Goal: Contribute content: Add original content to the website for others to see

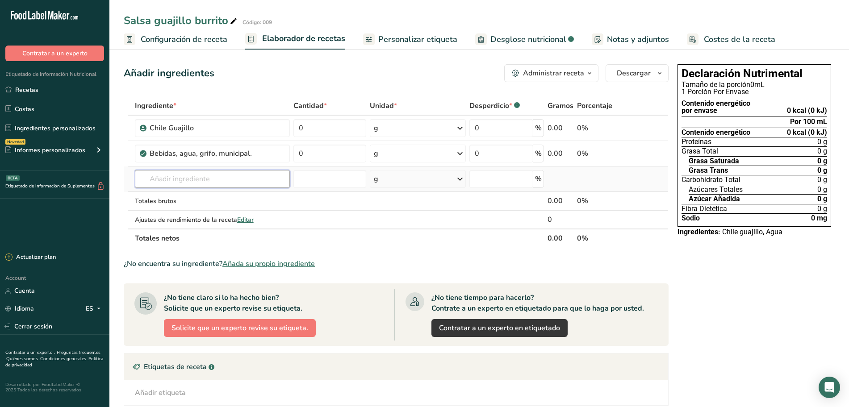
click at [166, 178] on input "text" at bounding box center [212, 179] width 155 height 18
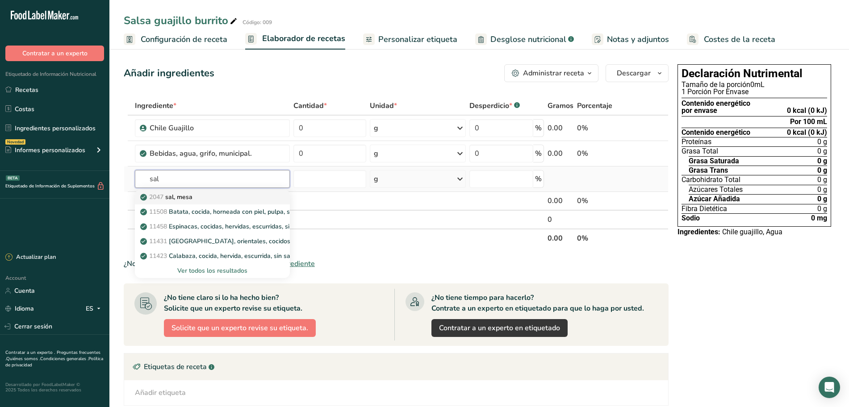
type input "sal"
click at [174, 195] on p "2047 sal, [GEOGRAPHIC_DATA]" at bounding box center [167, 196] width 50 height 9
type input "Salt, table"
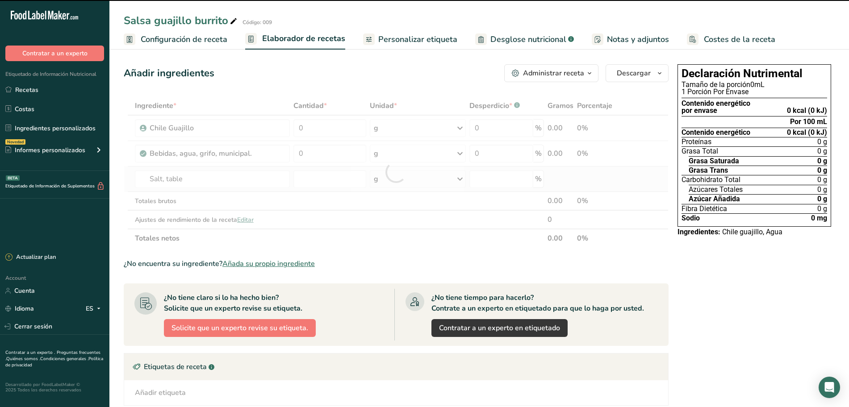
type input "0"
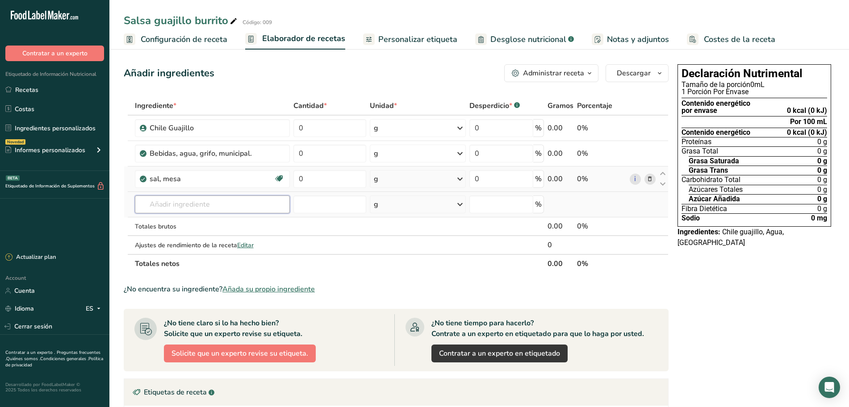
click at [203, 202] on input "text" at bounding box center [212, 205] width 155 height 18
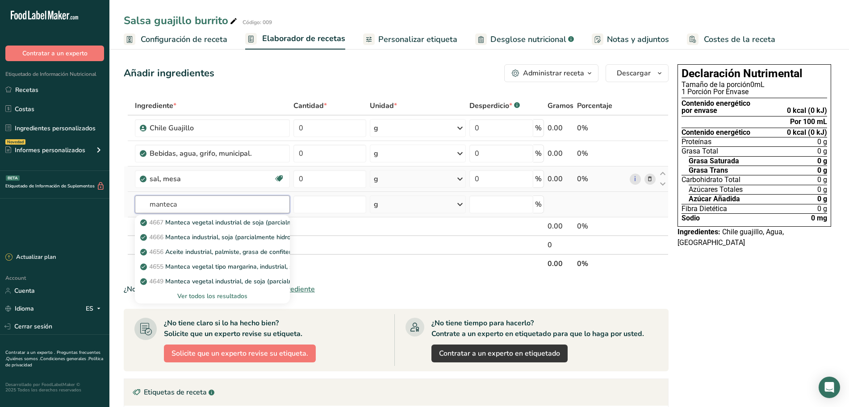
type input "manteca"
click at [203, 296] on div "Ver todos los resultados" at bounding box center [212, 295] width 141 height 9
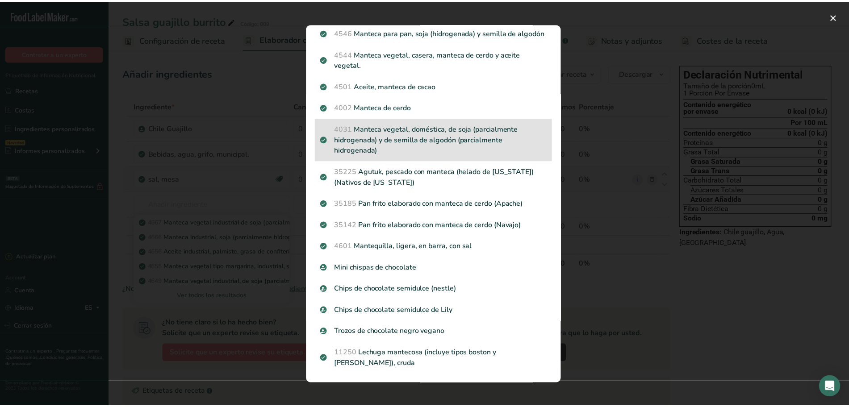
scroll to position [639, 0]
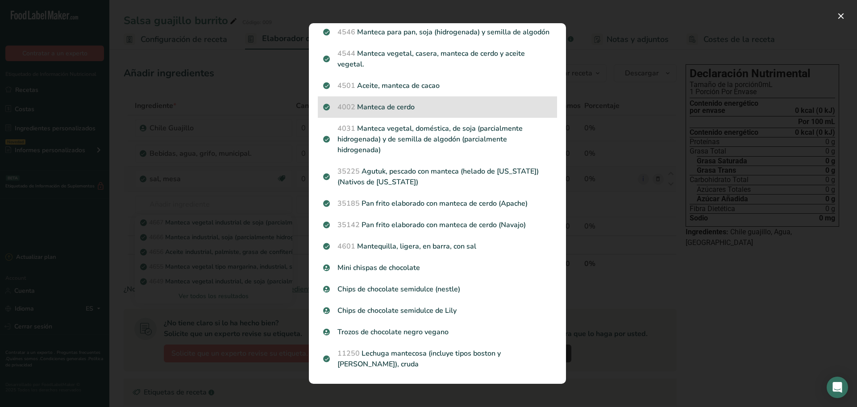
click at [409, 112] on p "4002 Manteca de cerdo" at bounding box center [437, 107] width 229 height 11
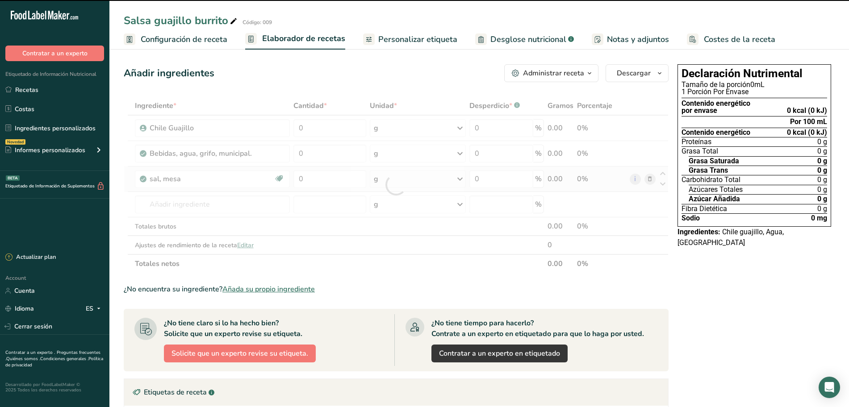
type input "0"
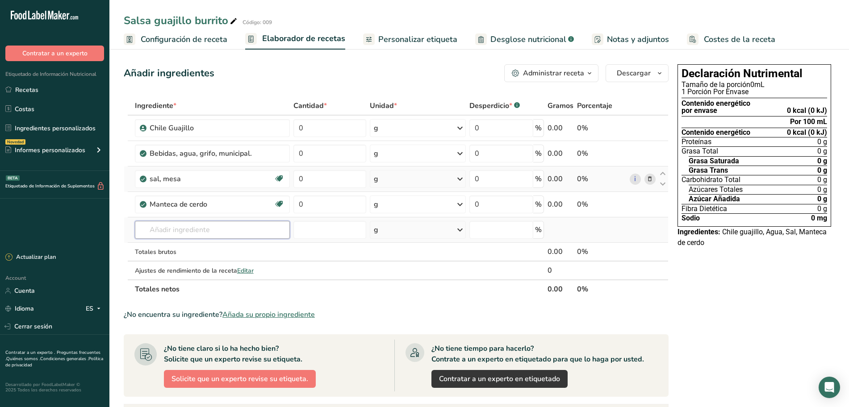
click at [204, 232] on input "text" at bounding box center [212, 230] width 155 height 18
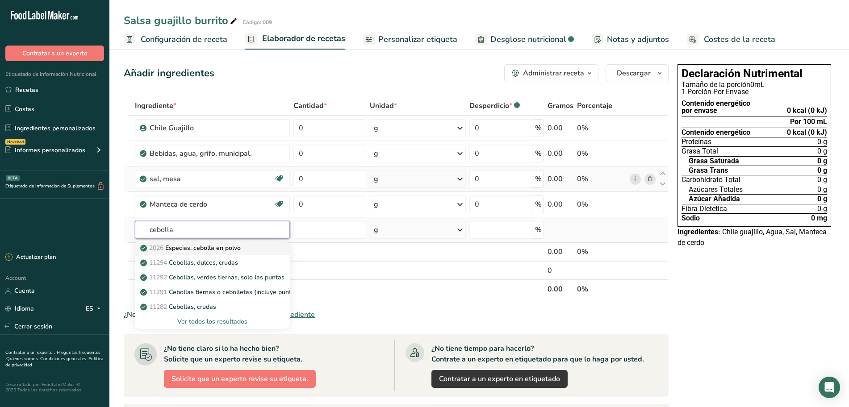
type input "cebolla"
click at [207, 245] on p "2026 Especias, cebolla en polvo" at bounding box center [191, 247] width 99 height 9
type input "Spices, onion powder"
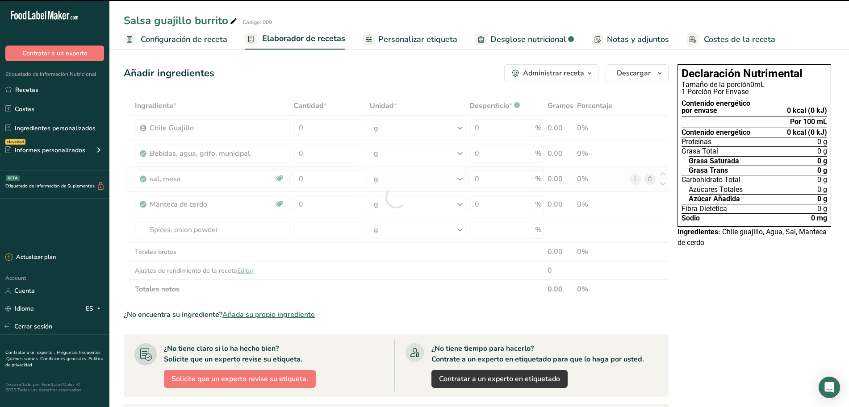
type input "0"
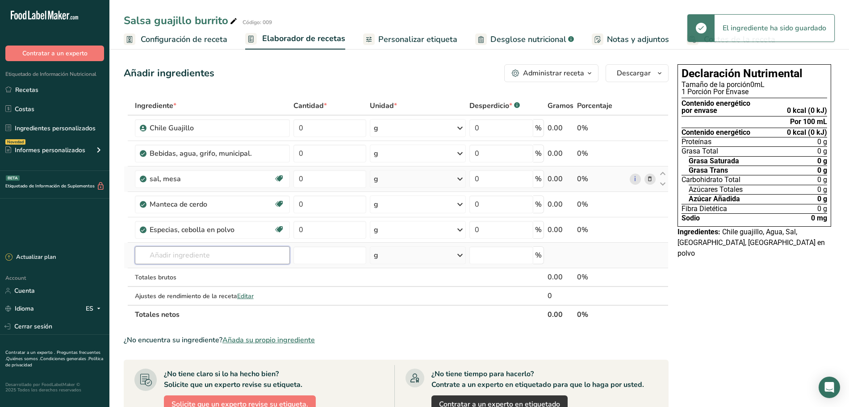
click at [197, 253] on input "text" at bounding box center [212, 255] width 155 height 18
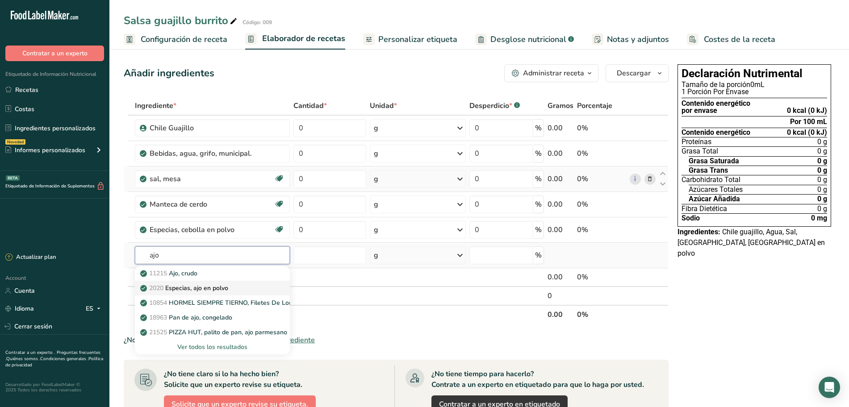
type input "ajo"
click at [200, 288] on p "2020 Especias, ajo en polvo" at bounding box center [185, 287] width 86 height 9
type input "Spices, garlic powder"
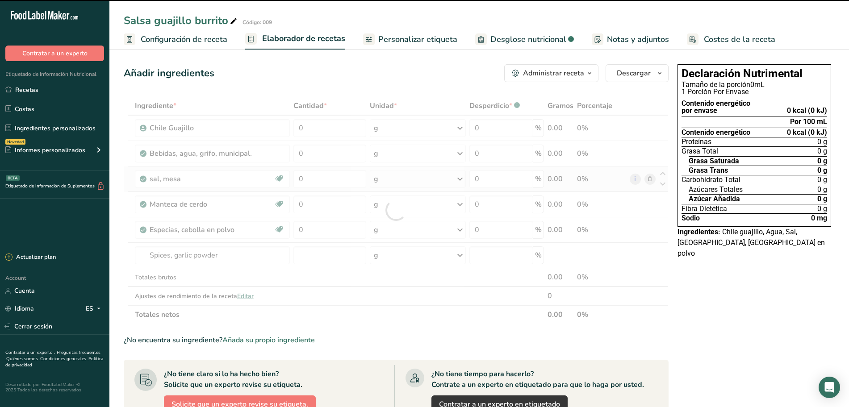
type input "0"
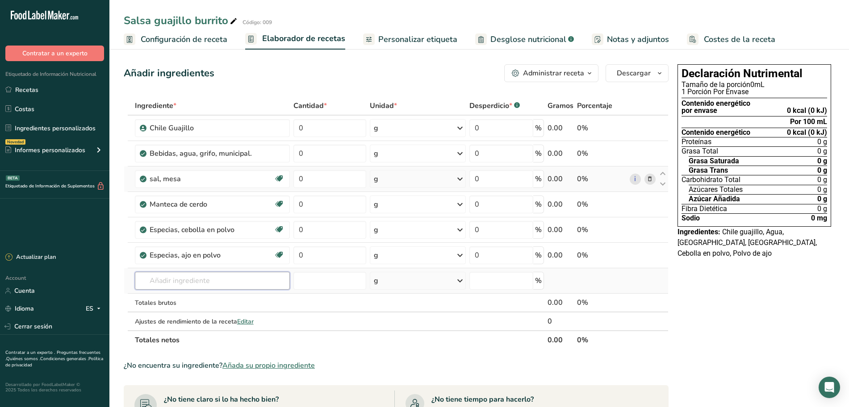
click at [179, 284] on input "text" at bounding box center [212, 281] width 155 height 18
type input "laurel"
click at [200, 297] on p "2004 Especias, laurel" at bounding box center [176, 298] width 68 height 9
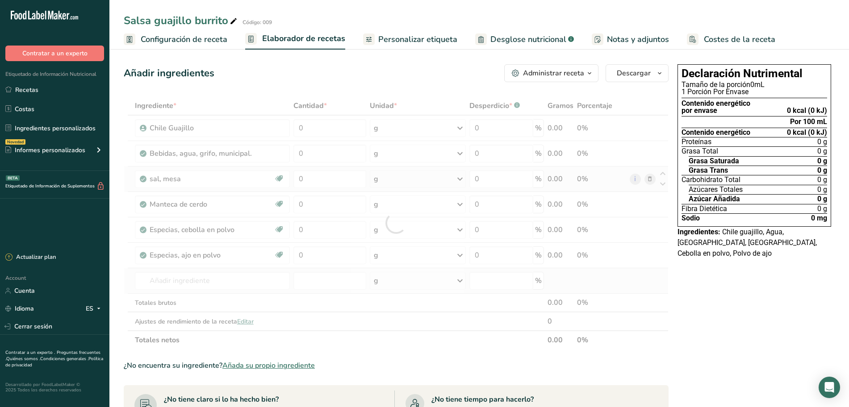
type input "Spices, bay leaf"
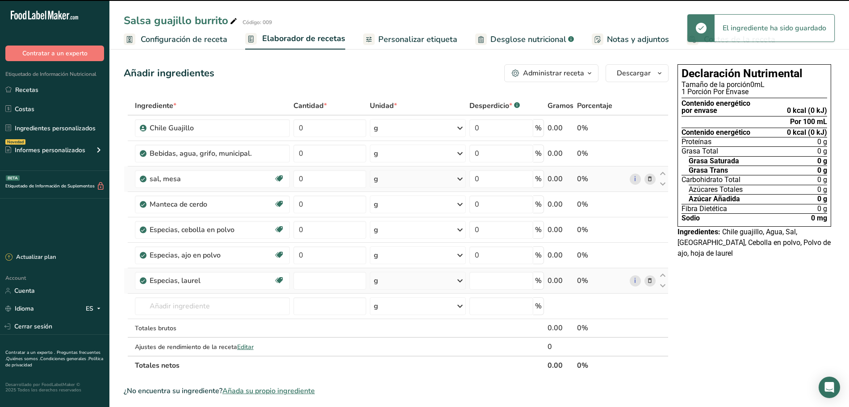
type input "0"
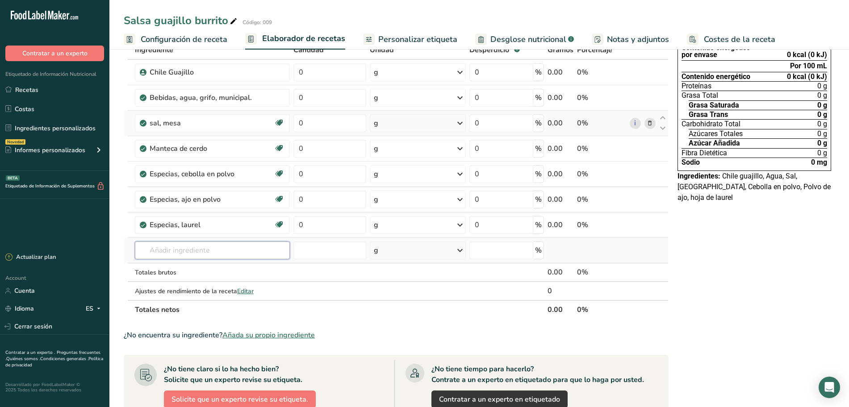
click at [195, 245] on input "text" at bounding box center [212, 250] width 155 height 18
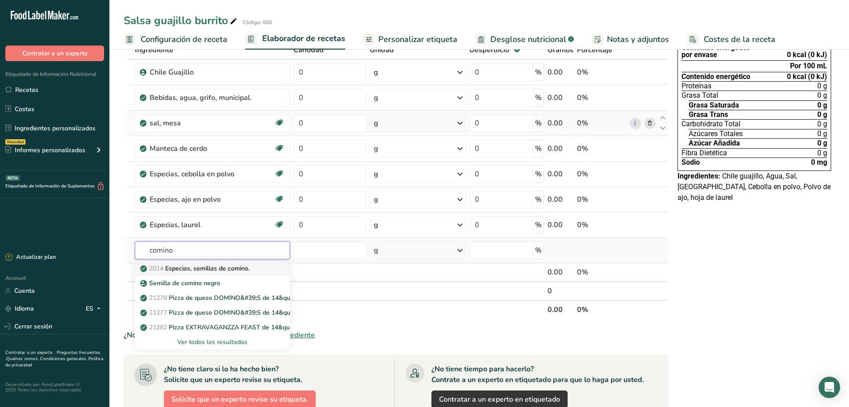
type input "comino"
click at [190, 271] on p "2014 Especias, semillas de comino." at bounding box center [196, 268] width 108 height 9
type input "Spices, cumin seed"
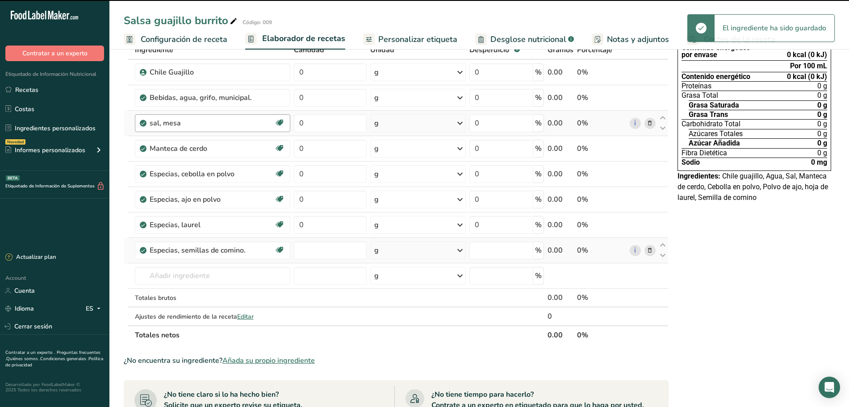
type input "0"
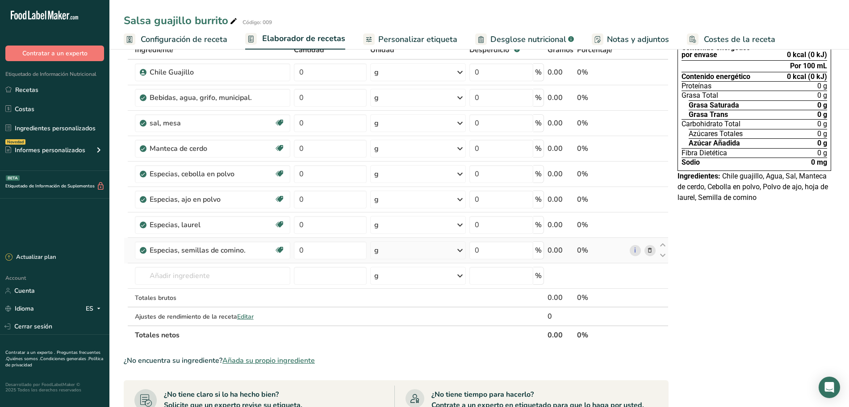
drag, startPoint x: 49, startPoint y: 84, endPoint x: 433, endPoint y: 241, distance: 415.2
click at [49, 84] on link "Recetas" at bounding box center [54, 89] width 109 height 17
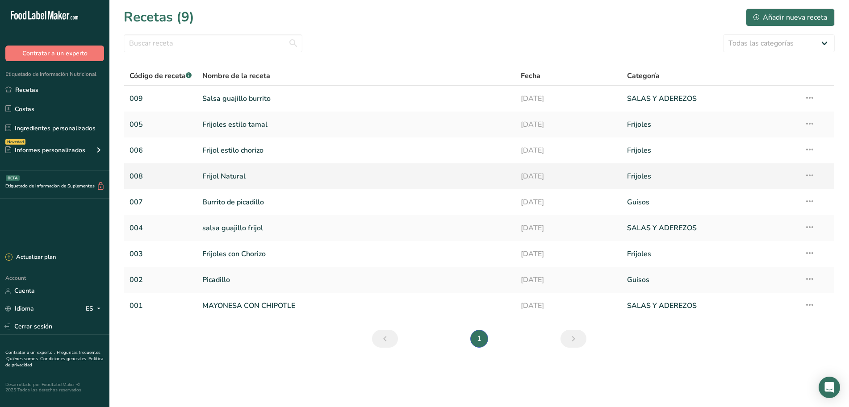
click at [233, 172] on link "Frijol Natural" at bounding box center [356, 176] width 308 height 19
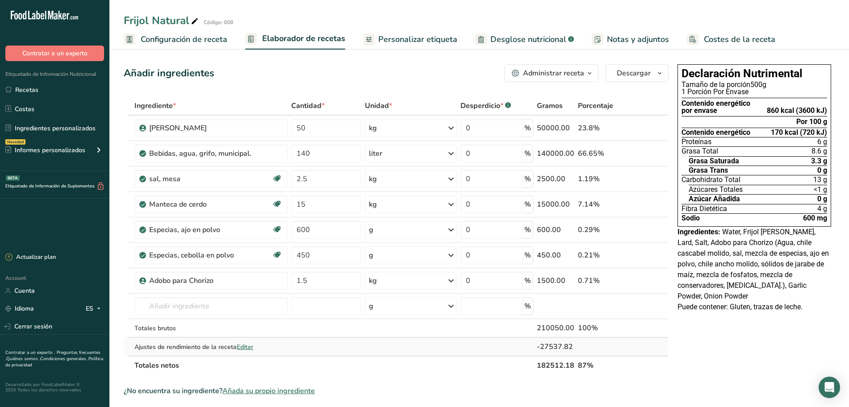
click at [249, 348] on span "Editar" at bounding box center [245, 347] width 17 height 8
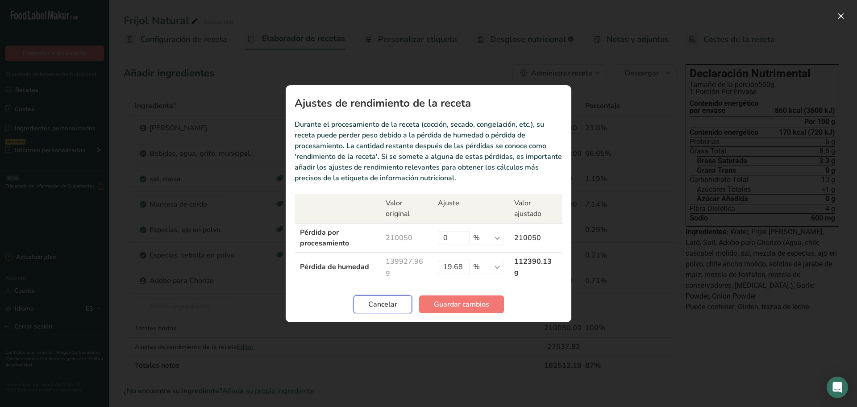
click at [380, 309] on span "Cancelar" at bounding box center [382, 304] width 29 height 11
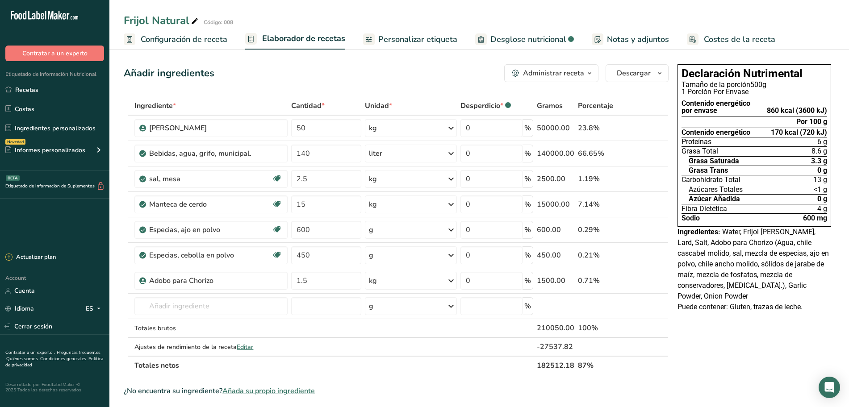
drag, startPoint x: 537, startPoint y: 32, endPoint x: 552, endPoint y: 39, distance: 16.6
click at [537, 33] on link "Desglose nutricional .a-a{fill:#347362;}.b-a{fill:#fff;}" at bounding box center [524, 39] width 99 height 20
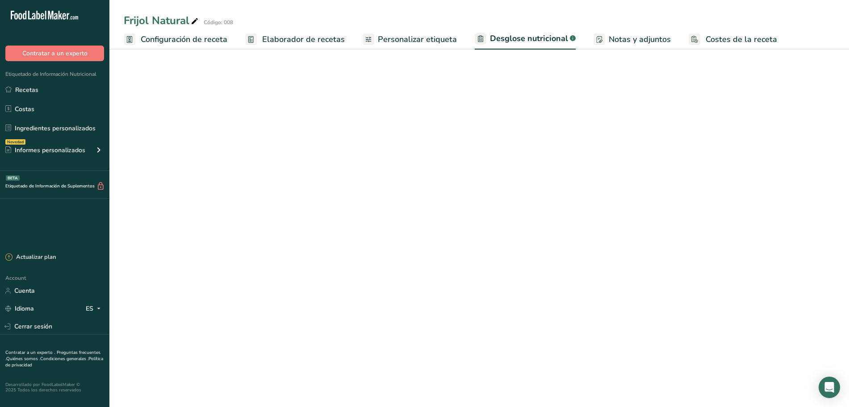
select select "Calories"
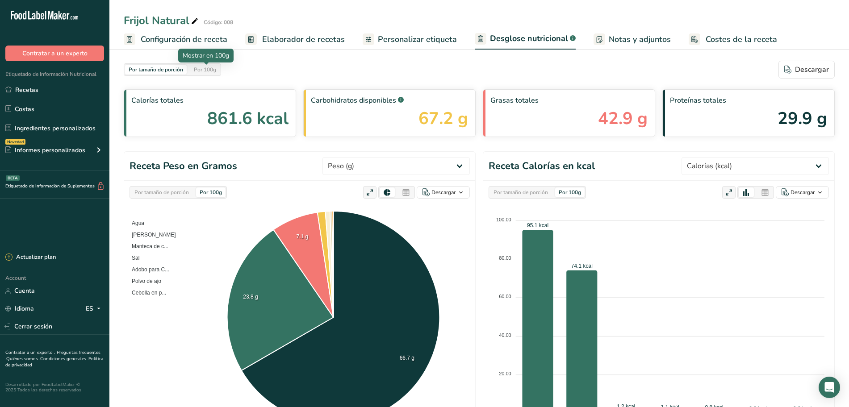
click at [215, 72] on div "Por 100g" at bounding box center [204, 70] width 29 height 10
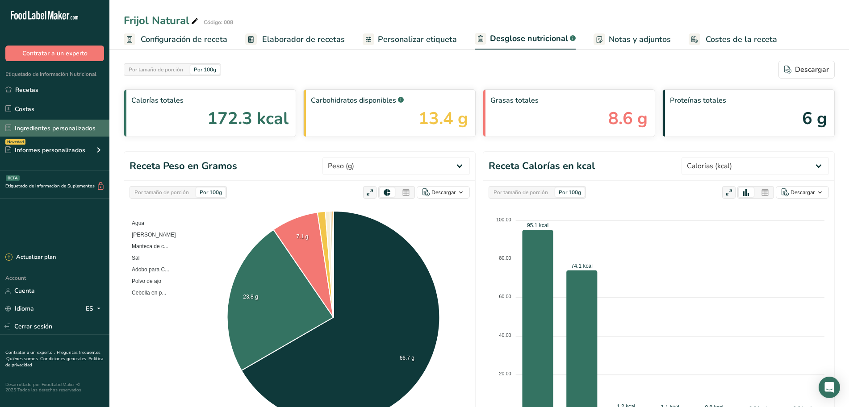
drag, startPoint x: 43, startPoint y: 95, endPoint x: 56, endPoint y: 132, distance: 39.1
click at [43, 95] on link "Recetas" at bounding box center [54, 89] width 109 height 17
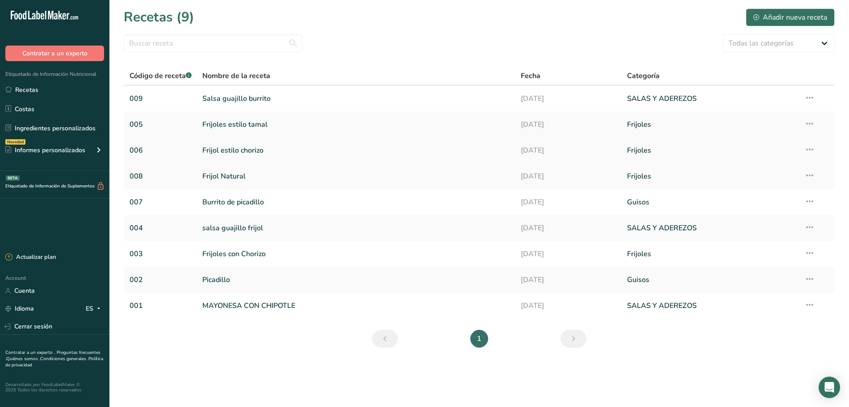
click at [263, 151] on link "Frijol estilo chorizo" at bounding box center [356, 150] width 308 height 19
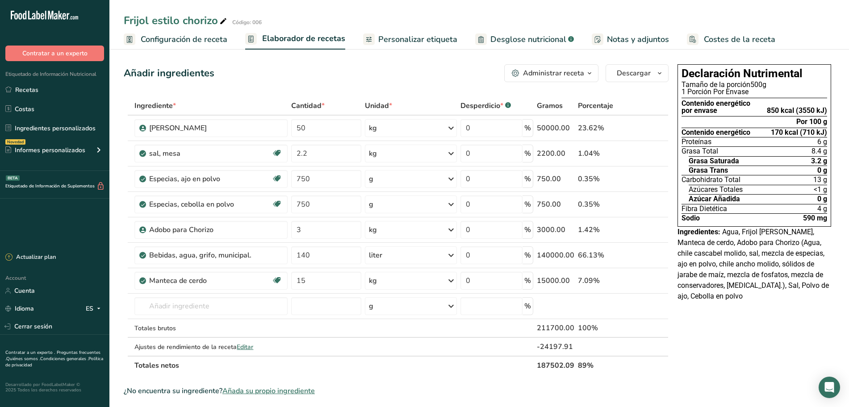
click at [523, 37] on span "Desglose nutricional" at bounding box center [528, 39] width 76 height 12
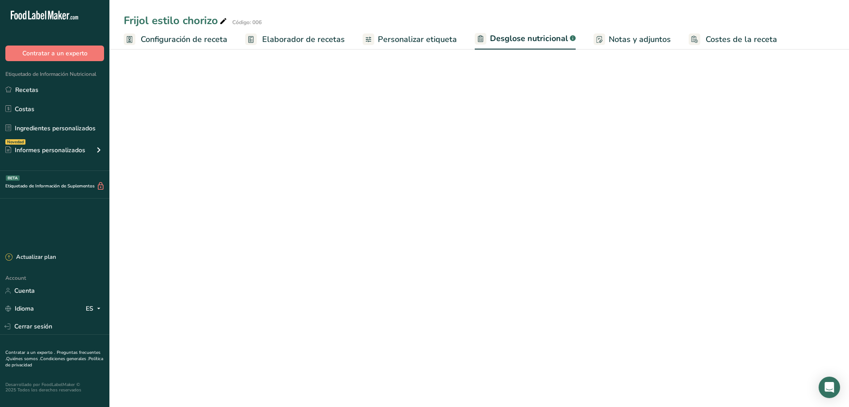
select select "Calories"
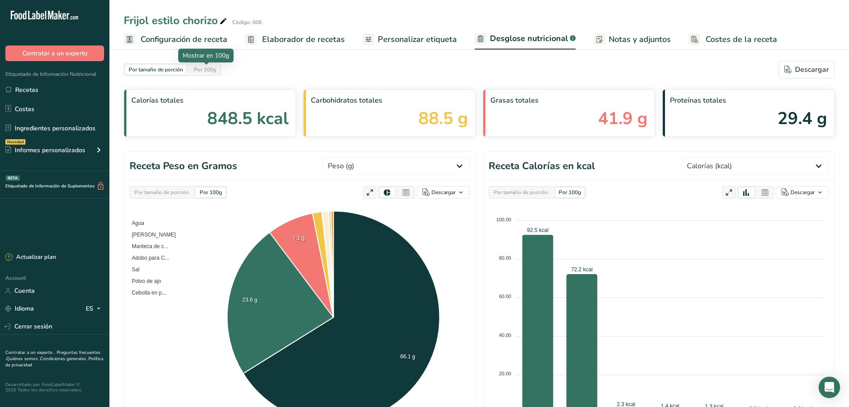
click at [207, 71] on div "Por 100g" at bounding box center [204, 70] width 29 height 10
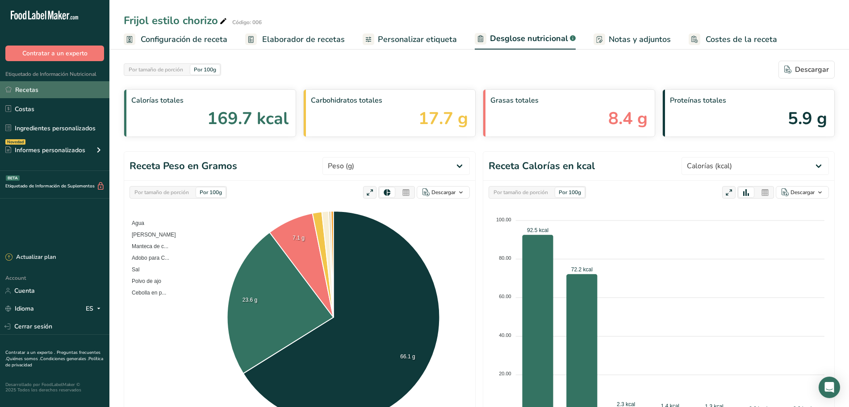
click at [49, 90] on link "Recetas" at bounding box center [54, 89] width 109 height 17
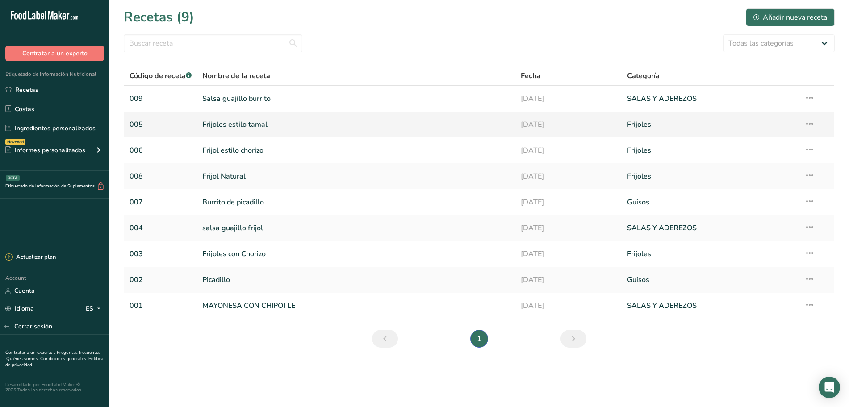
click at [247, 125] on link "Frijoles estilo tamal" at bounding box center [356, 124] width 308 height 19
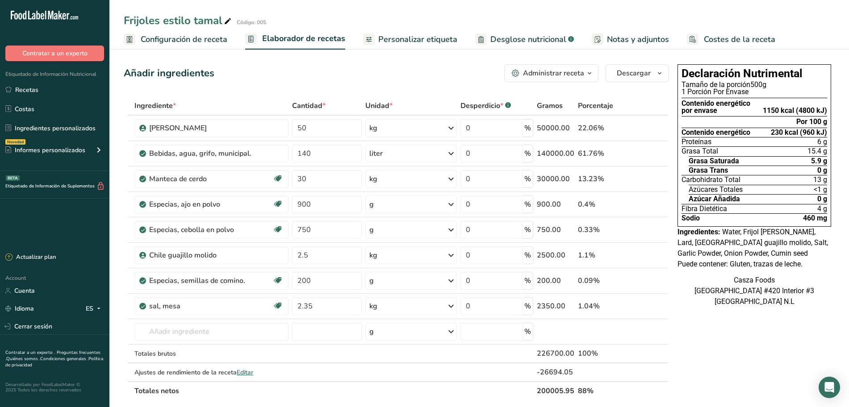
click at [498, 38] on span "Desglose nutricional" at bounding box center [528, 39] width 76 height 12
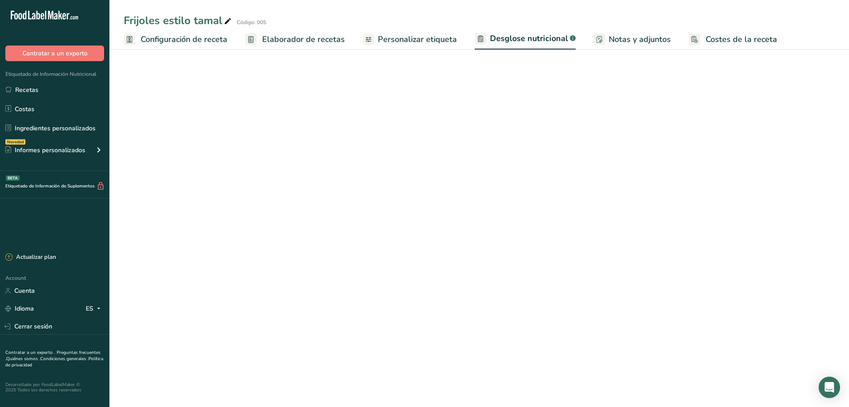
select select "Calories"
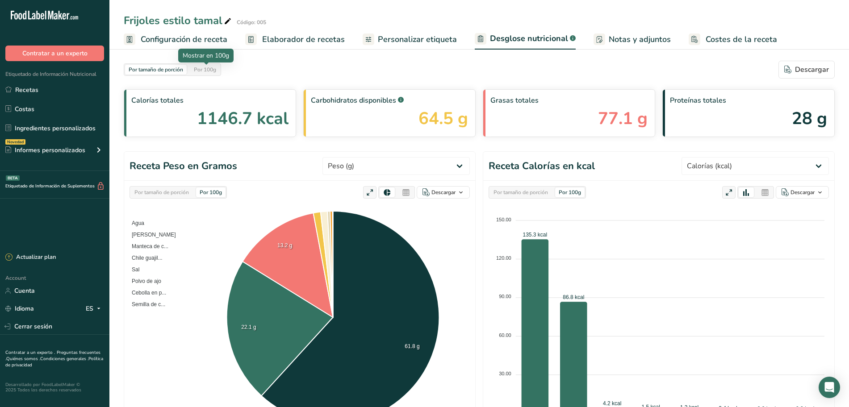
click at [212, 73] on div "Por 100g" at bounding box center [204, 70] width 29 height 10
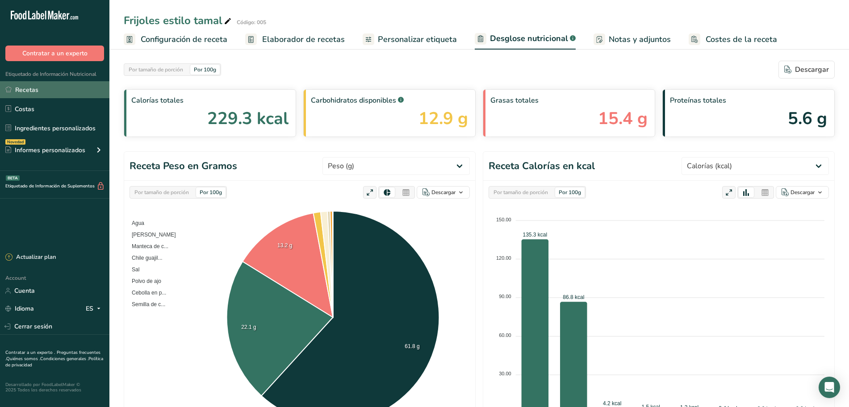
click at [54, 91] on link "Recetas" at bounding box center [54, 89] width 109 height 17
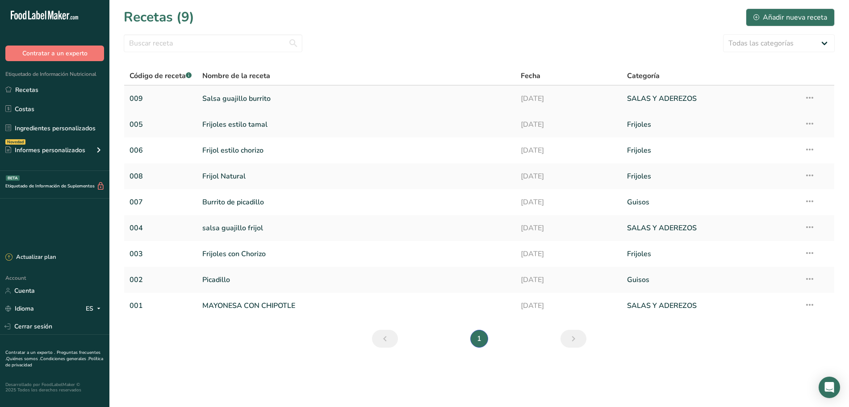
click at [240, 95] on link "Salsa guajillo burrito" at bounding box center [356, 98] width 308 height 19
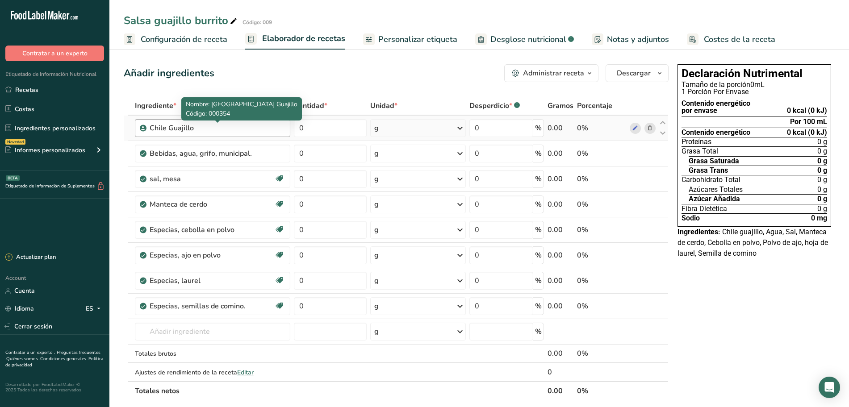
click at [205, 125] on div "Chile Guajillo" at bounding box center [206, 128] width 112 height 11
click at [195, 127] on div "Chile Guajillo" at bounding box center [206, 128] width 112 height 11
click at [649, 127] on icon at bounding box center [649, 128] width 6 height 9
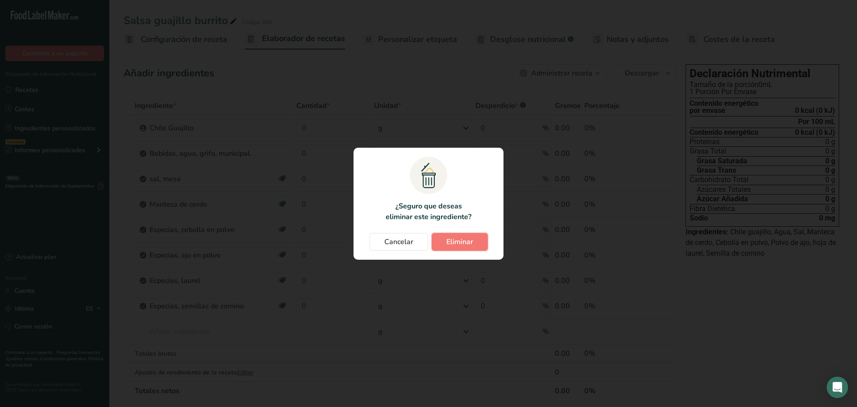
click at [462, 237] on span "Eliminar" at bounding box center [459, 242] width 27 height 11
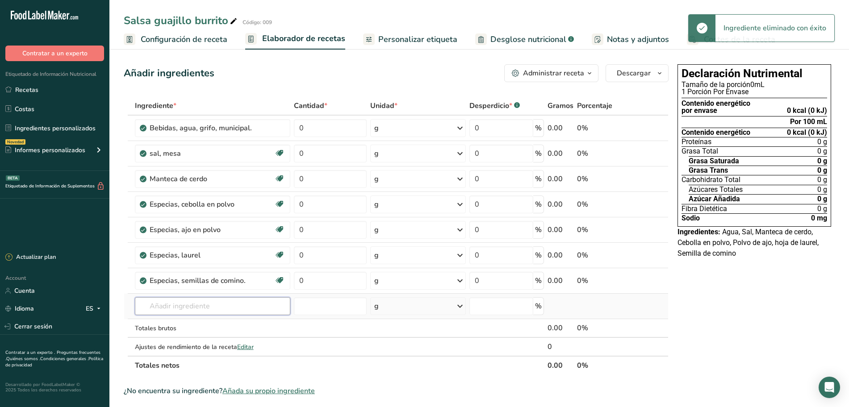
click at [198, 307] on input "text" at bounding box center [212, 306] width 155 height 18
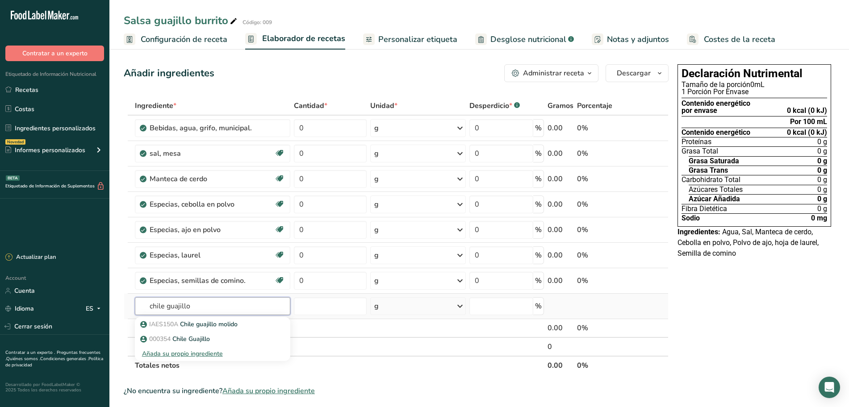
type input "chile guajillo"
click at [169, 354] on div "Añada su propio ingrediente" at bounding box center [212, 353] width 141 height 9
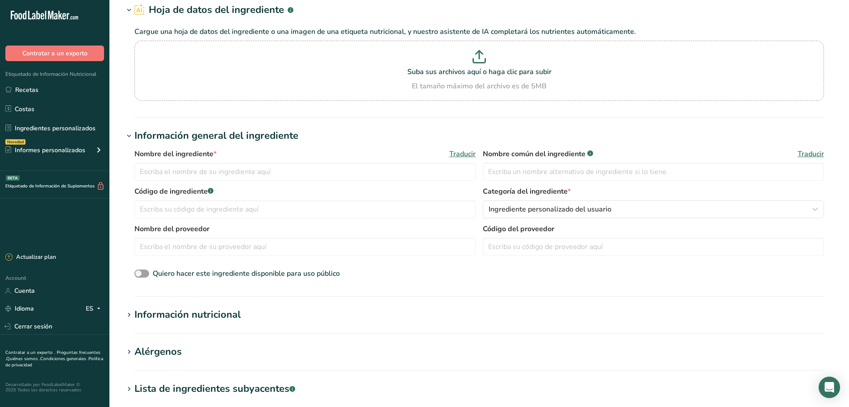
scroll to position [112, 0]
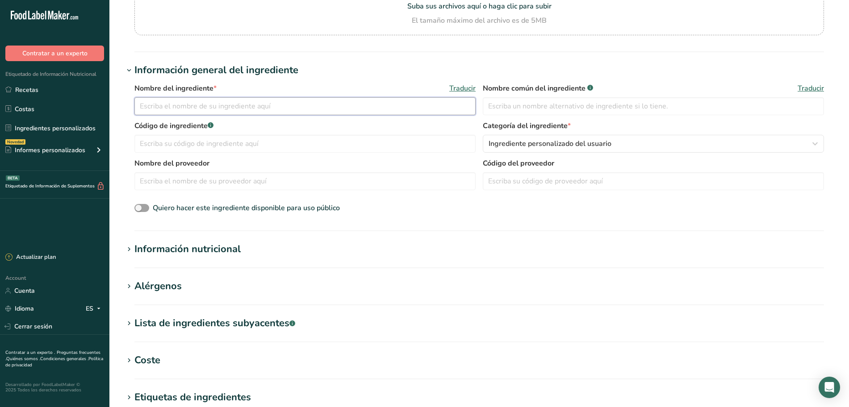
click at [226, 105] on input "text" at bounding box center [304, 106] width 341 height 18
type input "Chile [PERSON_NAME]"
click at [201, 143] on input "text" at bounding box center [304, 144] width 341 height 18
type input "25485"
click at [583, 145] on span "Ingrediente personalizado del usuario" at bounding box center [549, 143] width 123 height 11
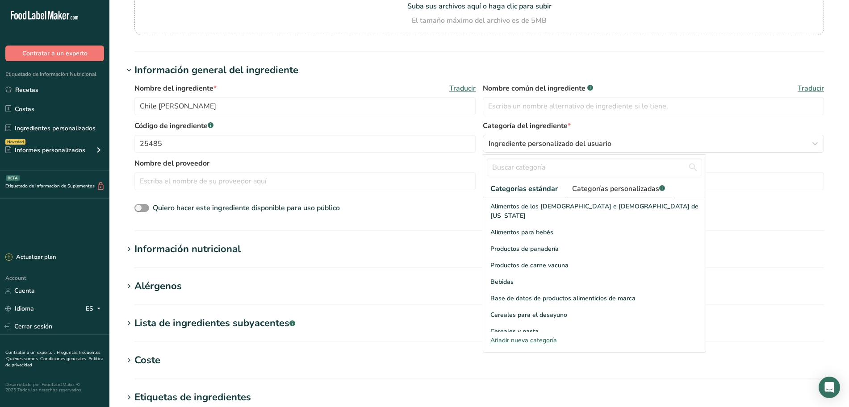
click at [608, 187] on span "Categorías personalizadas .a-a{fill:#347362;}.b-a{fill:#fff;}" at bounding box center [618, 188] width 93 height 11
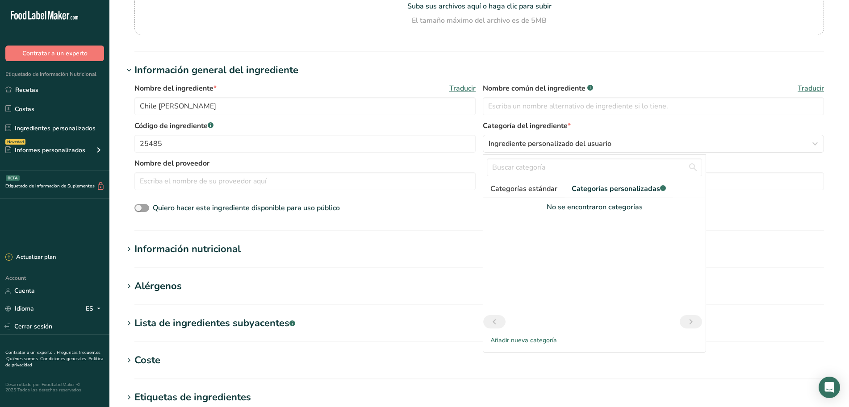
click at [543, 186] on span "Categorías estándar" at bounding box center [523, 188] width 67 height 11
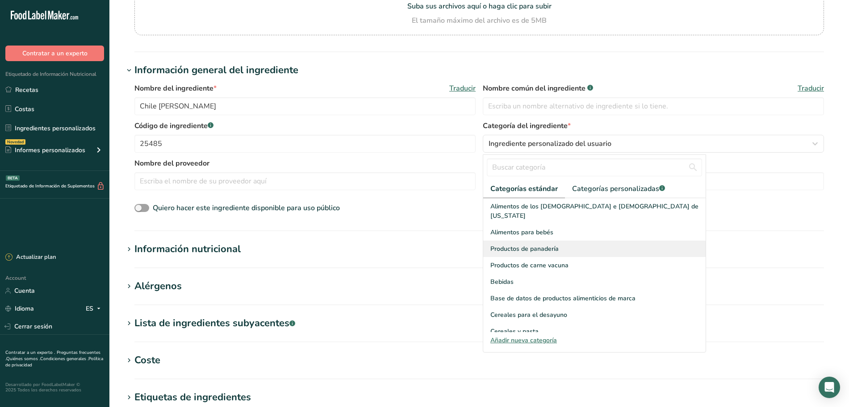
scroll to position [56, 0]
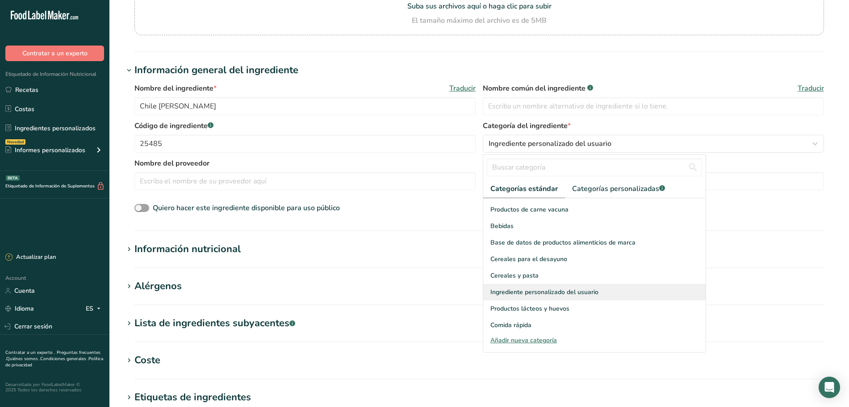
click at [598, 284] on div "Ingrediente personalizado del usuario" at bounding box center [594, 292] width 222 height 17
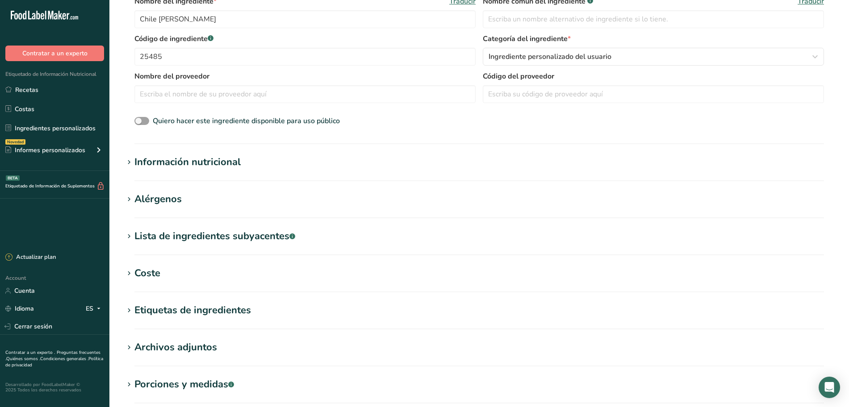
scroll to position [223, 0]
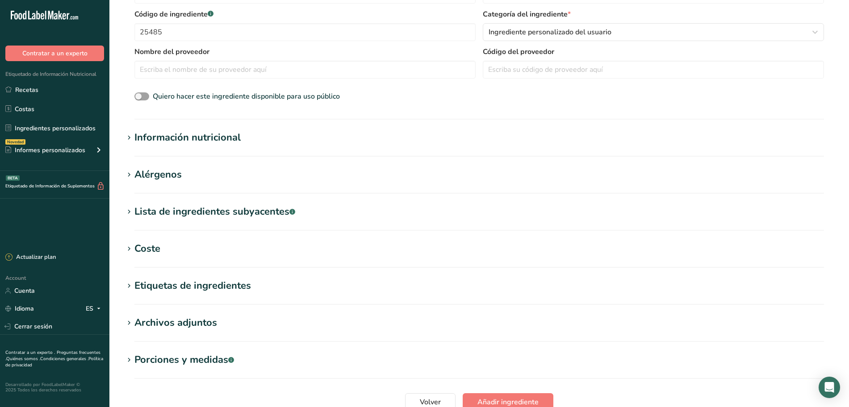
click at [154, 137] on div "Información nutricional" at bounding box center [187, 137] width 106 height 15
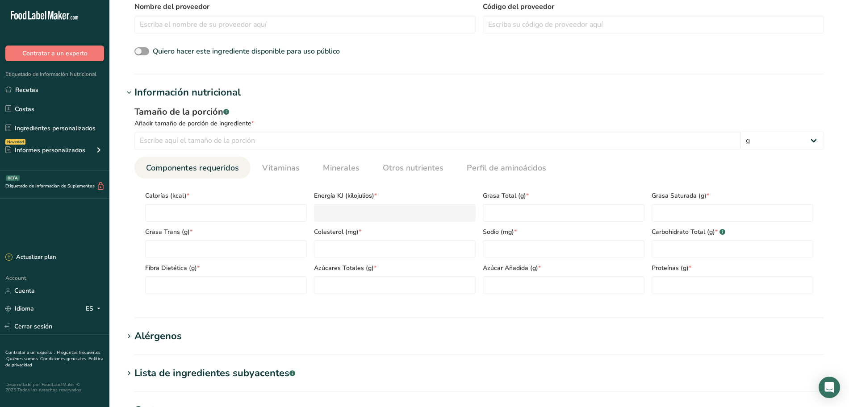
scroll to position [335, 0]
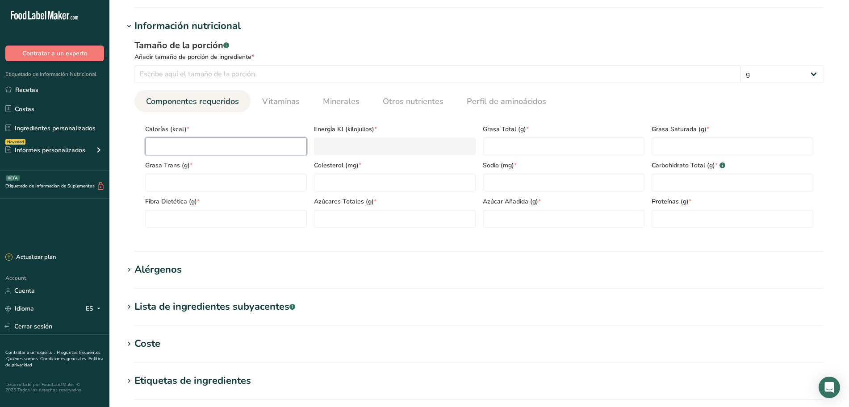
click at [203, 146] on input "number" at bounding box center [226, 146] width 162 height 18
type input "1"
type KJ "4.2"
type input "10"
type KJ "41.8"
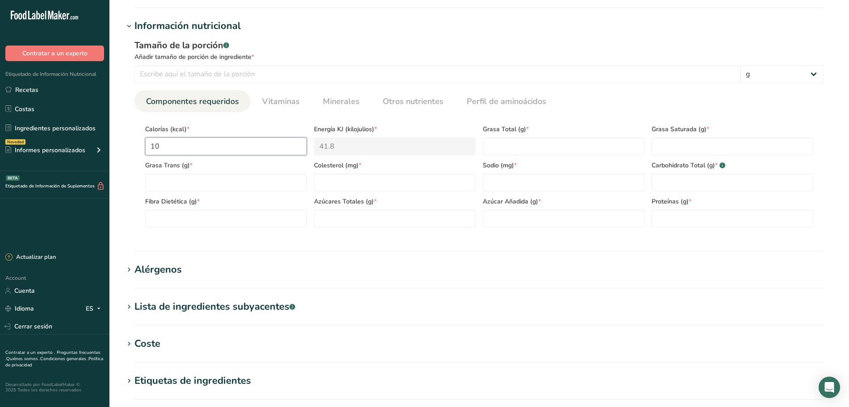
type input "107"
type KJ "447.7"
type input "107"
click at [526, 151] on Fat "number" at bounding box center [564, 146] width 162 height 18
type Fat "3.7"
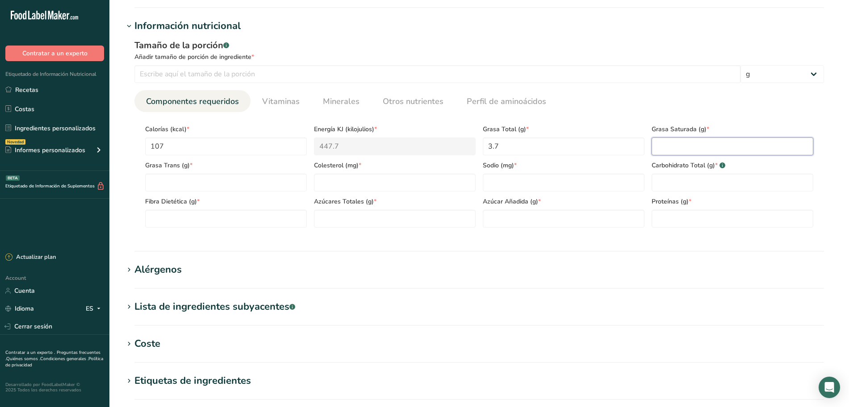
click at [711, 150] on Fat "number" at bounding box center [732, 146] width 162 height 18
type Fat "0"
click at [204, 187] on Fat "number" at bounding box center [226, 183] width 162 height 18
type Fat "0"
click at [332, 179] on input "number" at bounding box center [395, 183] width 162 height 18
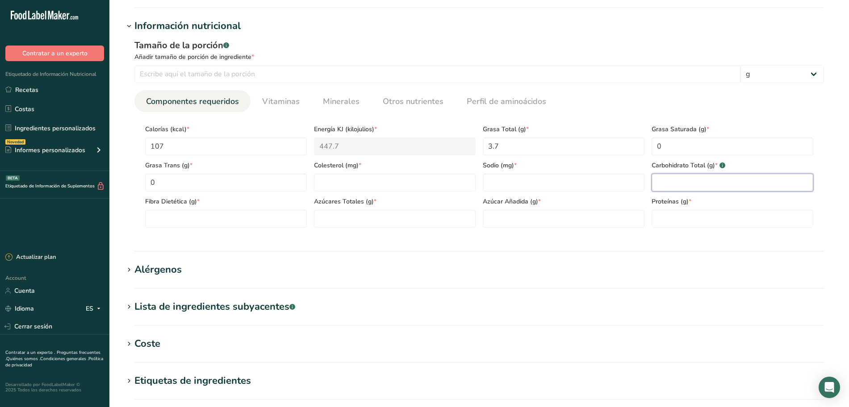
click at [681, 177] on Carbohydrates "number" at bounding box center [732, 183] width 162 height 18
type Carbohydrates "23"
click at [445, 70] on input "number" at bounding box center [437, 74] width 606 height 18
type input "100"
click at [680, 210] on input "number" at bounding box center [732, 219] width 162 height 18
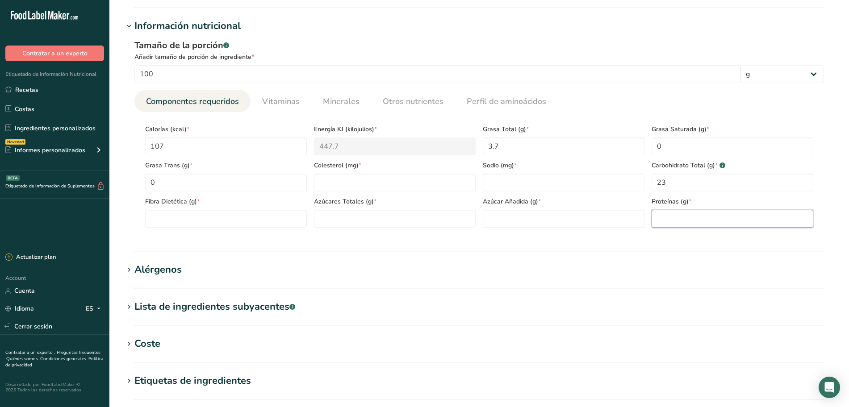
click at [680, 210] on input "number" at bounding box center [732, 219] width 162 height 18
type input "4"
click at [226, 218] on Fiber "number" at bounding box center [226, 219] width 162 height 18
type Fiber "10"
click at [492, 184] on input "number" at bounding box center [564, 183] width 162 height 18
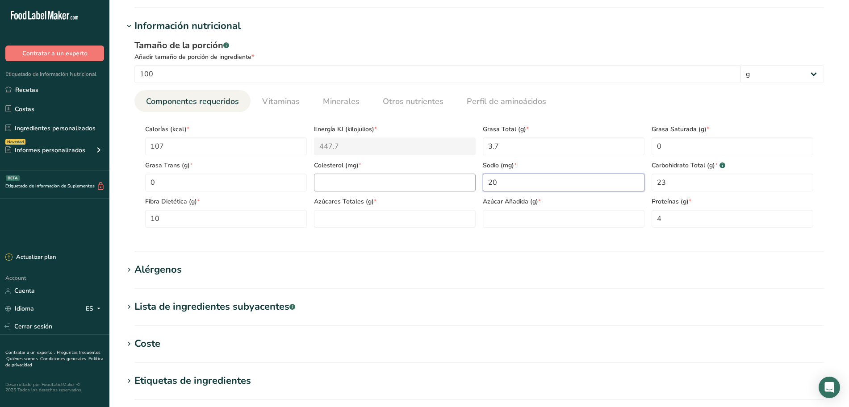
type input "20"
click at [400, 179] on input "number" at bounding box center [395, 183] width 162 height 18
type input "0"
click at [372, 215] on Sugars "number" at bounding box center [395, 219] width 162 height 18
type Sugars "0"
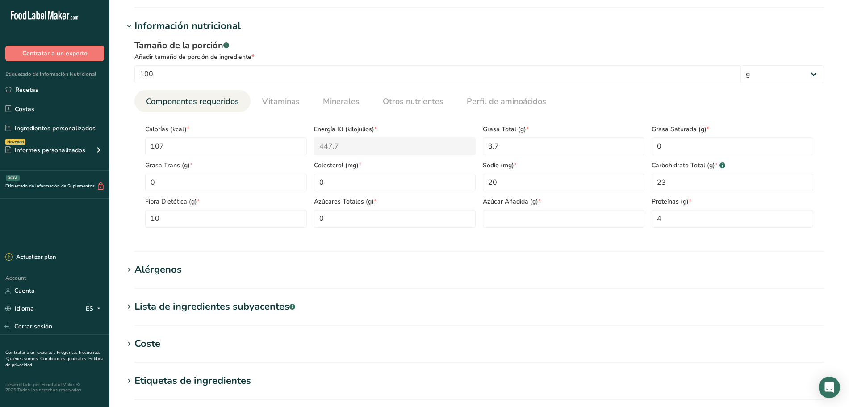
click at [540, 208] on div "Azúcar Añadida (g) *" at bounding box center [563, 210] width 169 height 36
click at [537, 216] on Sugars "number" at bounding box center [564, 219] width 162 height 18
type Sugars "0"
click at [578, 101] on ul "Componentes requeridos Vitaminas Minerales Otros nutrientes Perfil de aminoácid…" at bounding box center [478, 101] width 689 height 22
click at [205, 147] on input "107" at bounding box center [226, 146] width 162 height 18
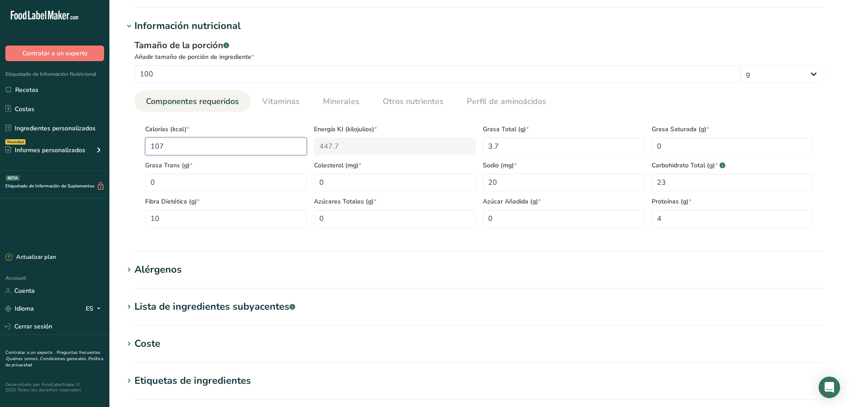
type input "10"
type KJ "41.8"
type input "1"
type KJ "4.2"
type input "16"
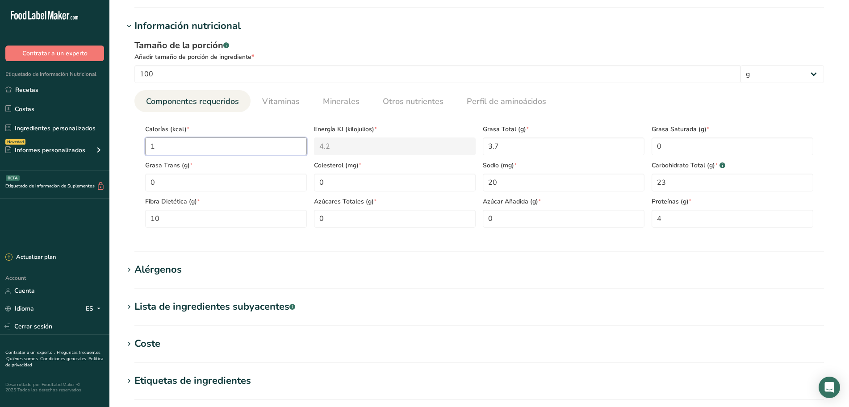
type KJ "66.9"
type input "160"
type KJ "669.4"
type input "160"
click at [508, 145] on Fat "3.7" at bounding box center [564, 146] width 162 height 18
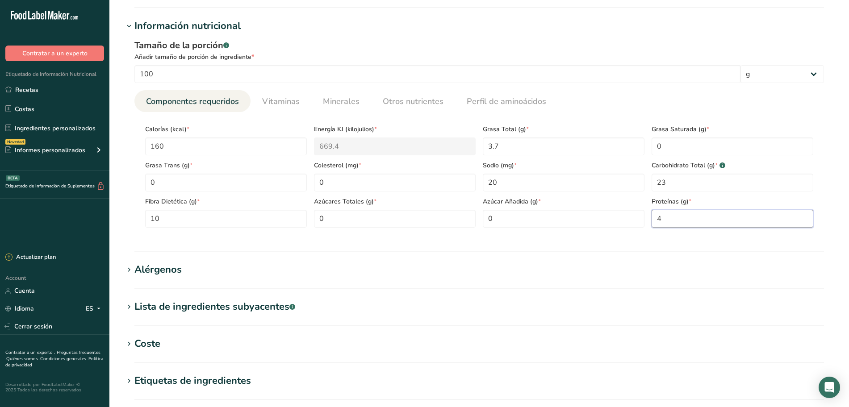
click at [667, 215] on input "4" at bounding box center [732, 219] width 162 height 18
type input "6"
click at [547, 149] on Fat "3.7" at bounding box center [564, 146] width 162 height 18
type Fat "0"
type Fat "5.5"
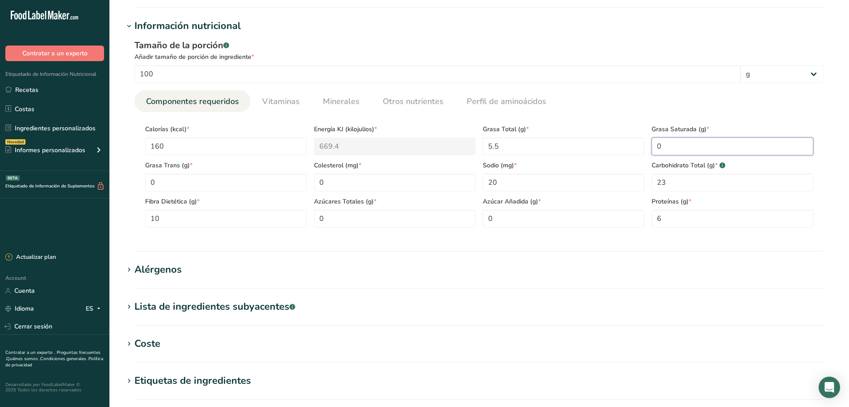
click at [715, 145] on Fat "0" at bounding box center [732, 146] width 162 height 18
type Fat "1"
click at [675, 185] on Carbohydrates "23" at bounding box center [732, 183] width 162 height 18
type Carbohydrates "0"
type Carbohydrates "35"
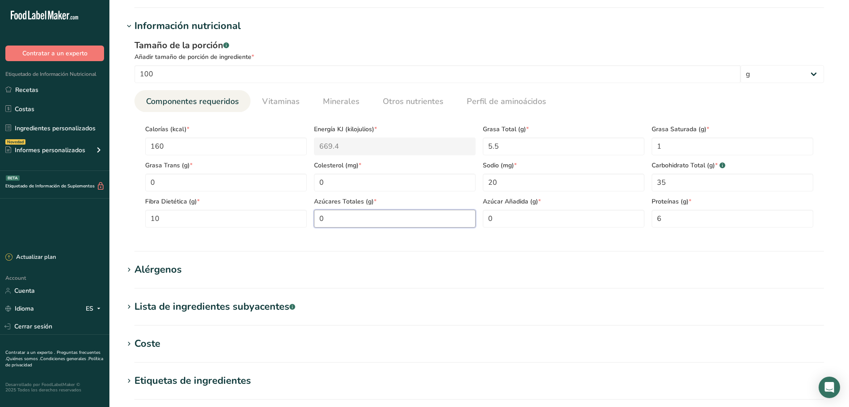
click at [387, 217] on Sugars "0" at bounding box center [395, 219] width 162 height 18
type Sugars "3"
click at [219, 223] on Fiber "10" at bounding box center [226, 219] width 162 height 18
type Fiber "15"
click at [533, 183] on input "20" at bounding box center [564, 183] width 162 height 18
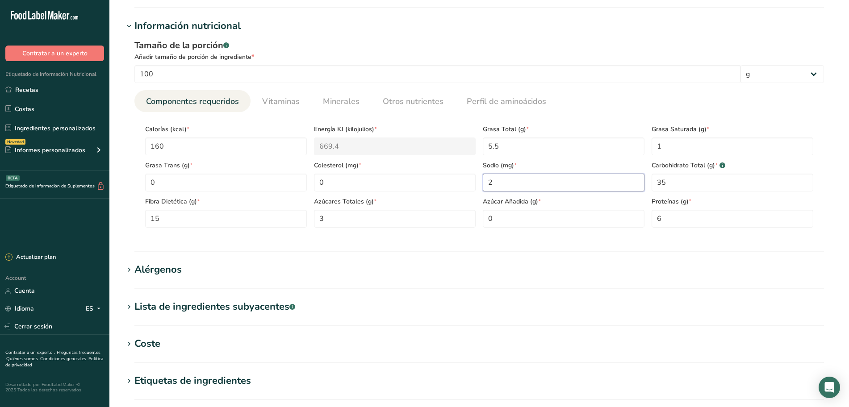
type input "0"
type input "30"
drag, startPoint x: 478, startPoint y: 241, endPoint x: 483, endPoint y: 241, distance: 4.9
click at [483, 241] on section "Información nutricional Tamaño de la porción .a-a{fill:#347362;}.b-a{fill:#fff;…" at bounding box center [479, 135] width 711 height 233
